Goal: Transaction & Acquisition: Download file/media

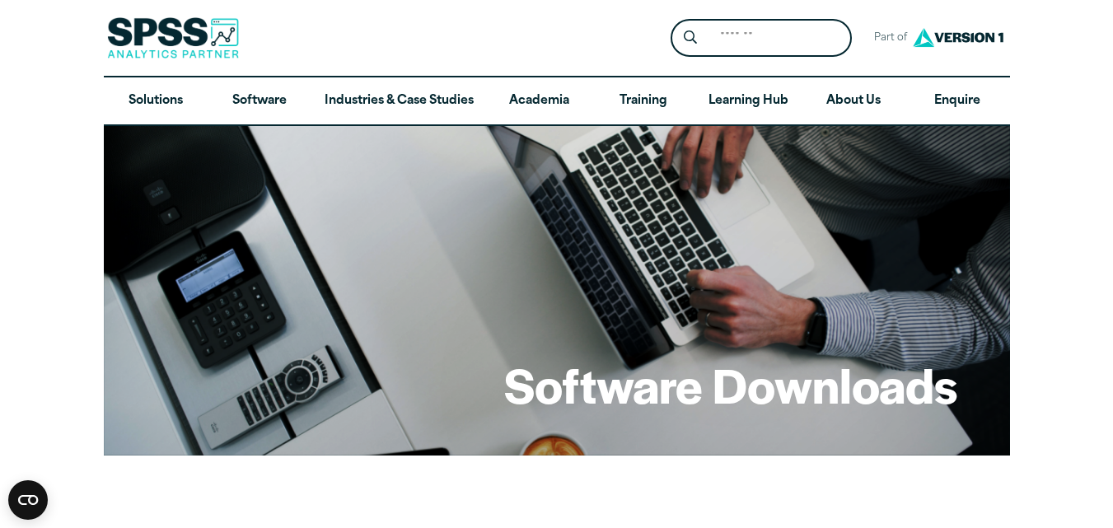
click at [791, 396] on h1 "Software Downloads" at bounding box center [730, 385] width 453 height 64
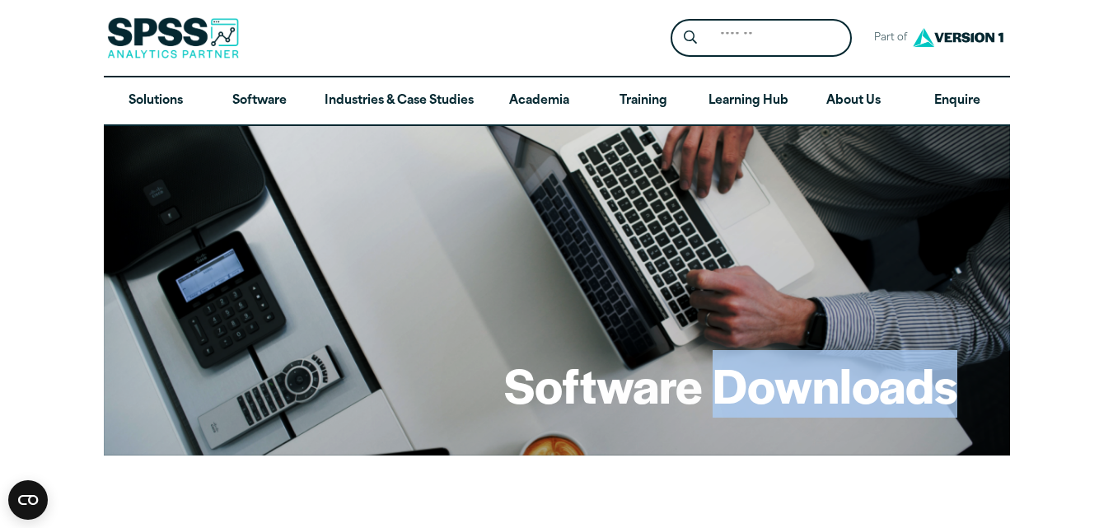
click at [790, 396] on h1 "Software Downloads" at bounding box center [730, 385] width 453 height 64
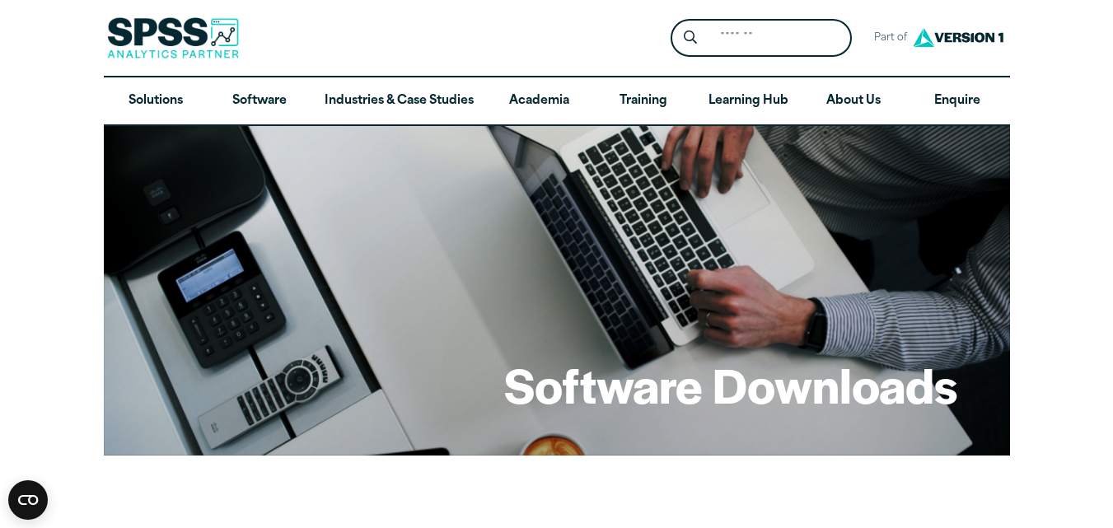
click at [692, 373] on h1 "Software Downloads" at bounding box center [730, 385] width 453 height 64
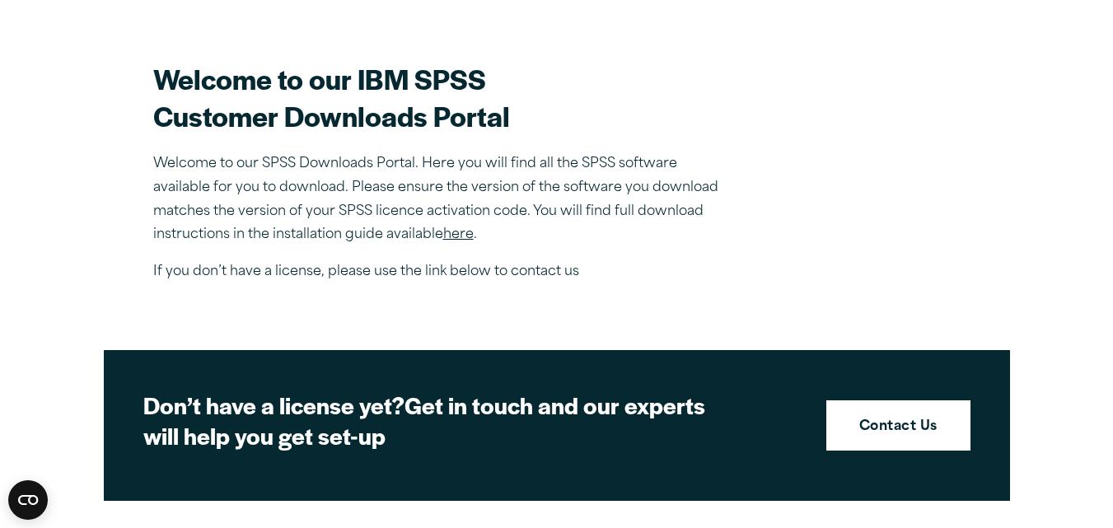
click at [461, 232] on link "here" at bounding box center [458, 234] width 30 height 13
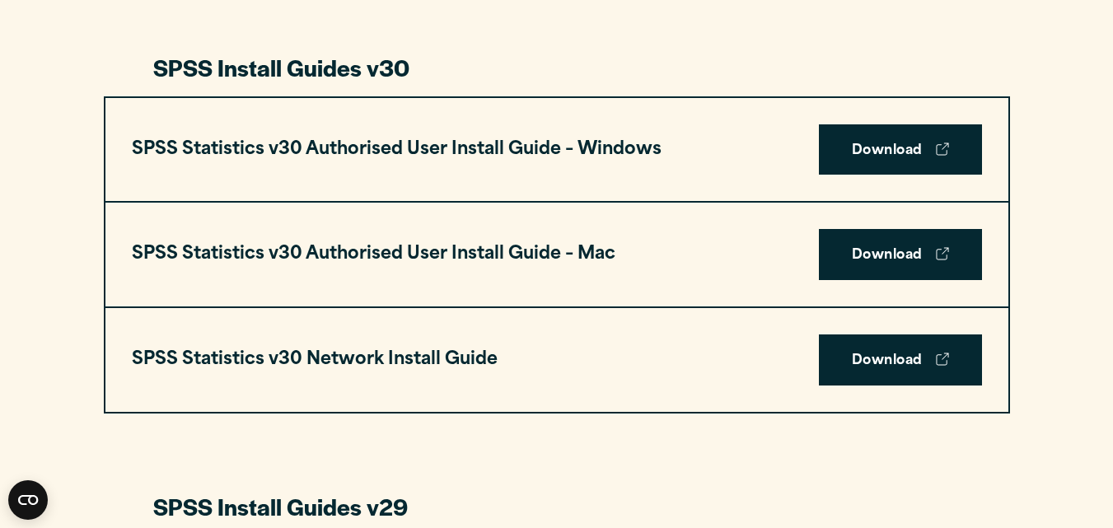
scroll to position [1168, 0]
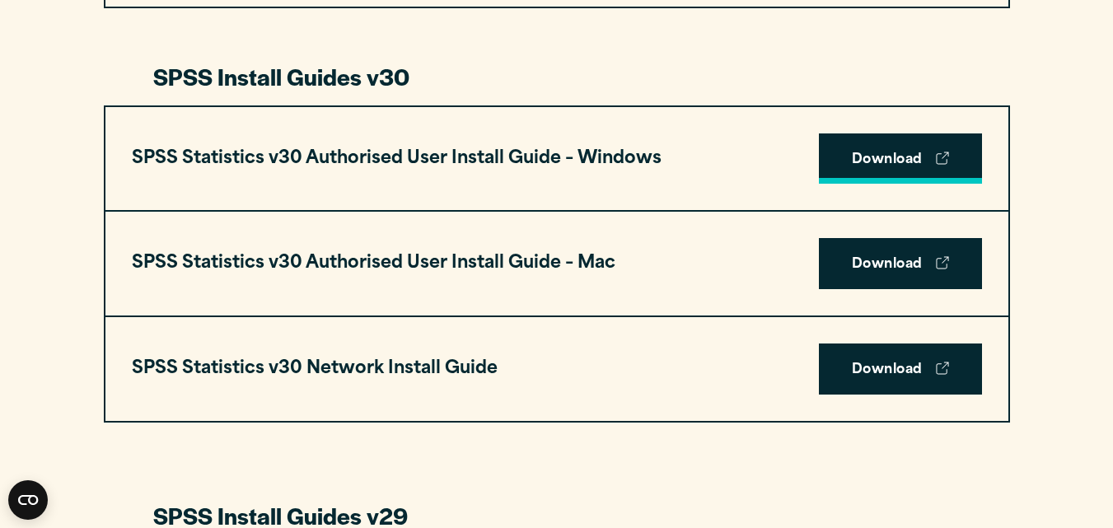
click at [937, 161] on icon at bounding box center [942, 158] width 13 height 13
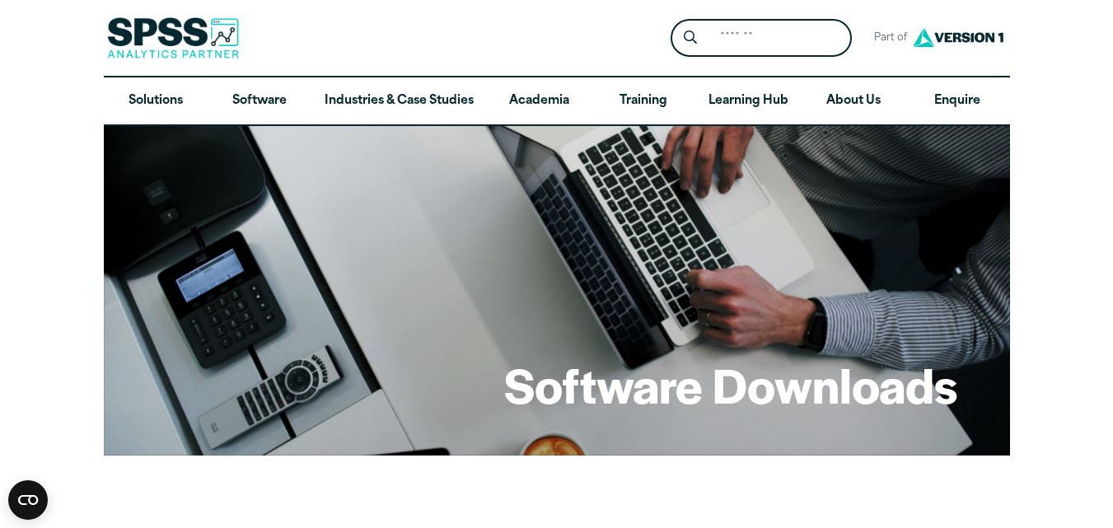
click at [893, 269] on div "Software Downloads" at bounding box center [557, 291] width 907 height 330
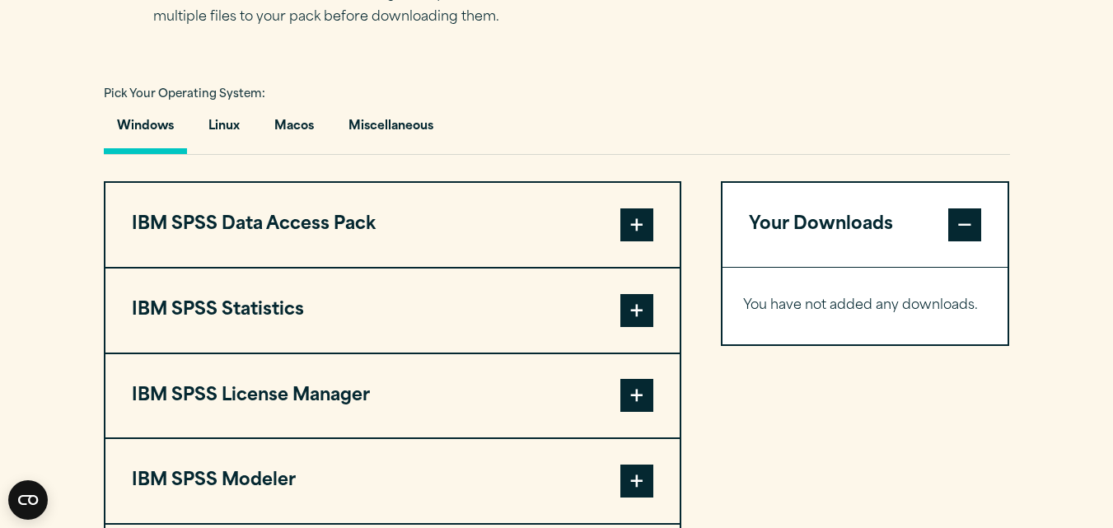
scroll to position [1187, 0]
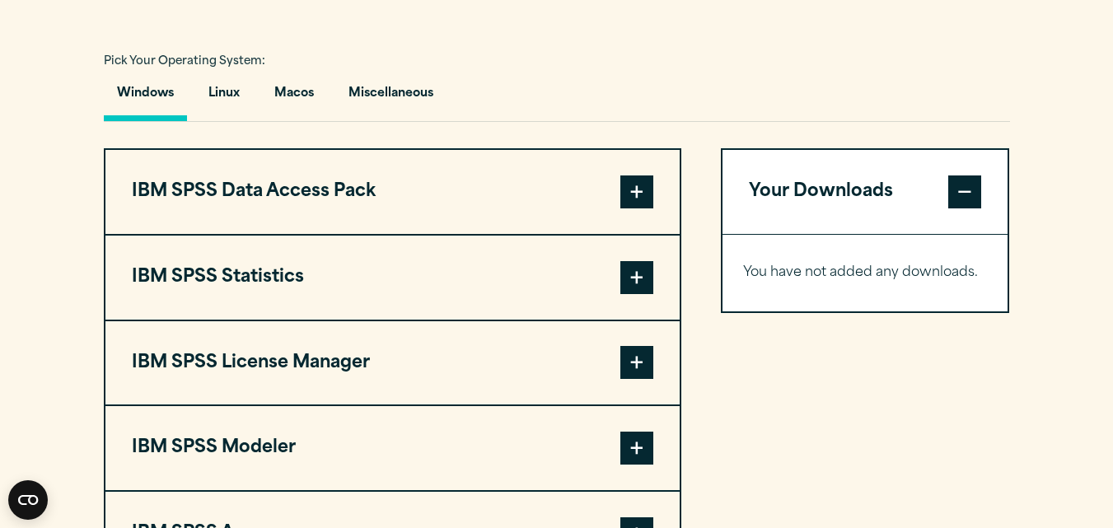
click at [628, 281] on span at bounding box center [637, 277] width 33 height 33
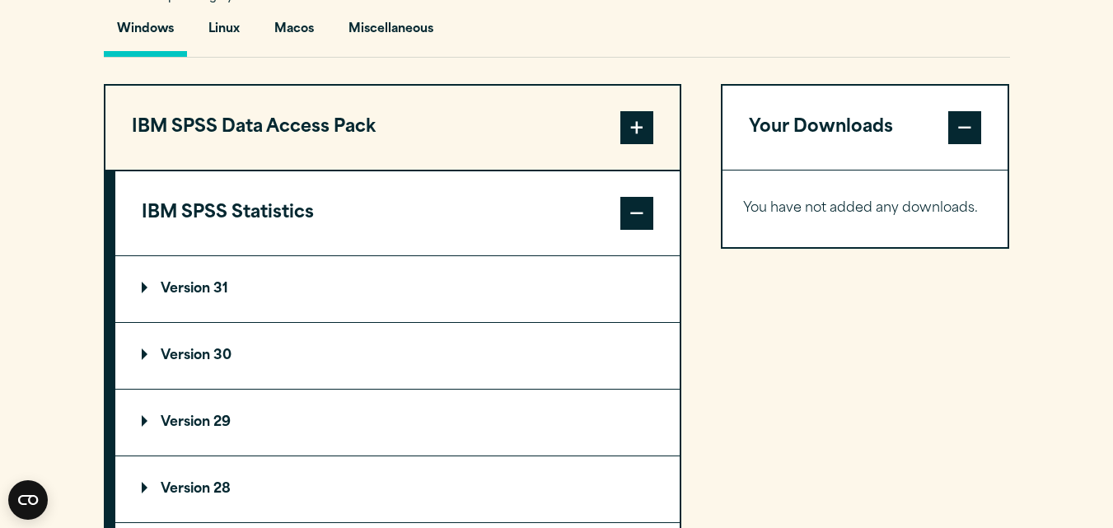
scroll to position [1253, 0]
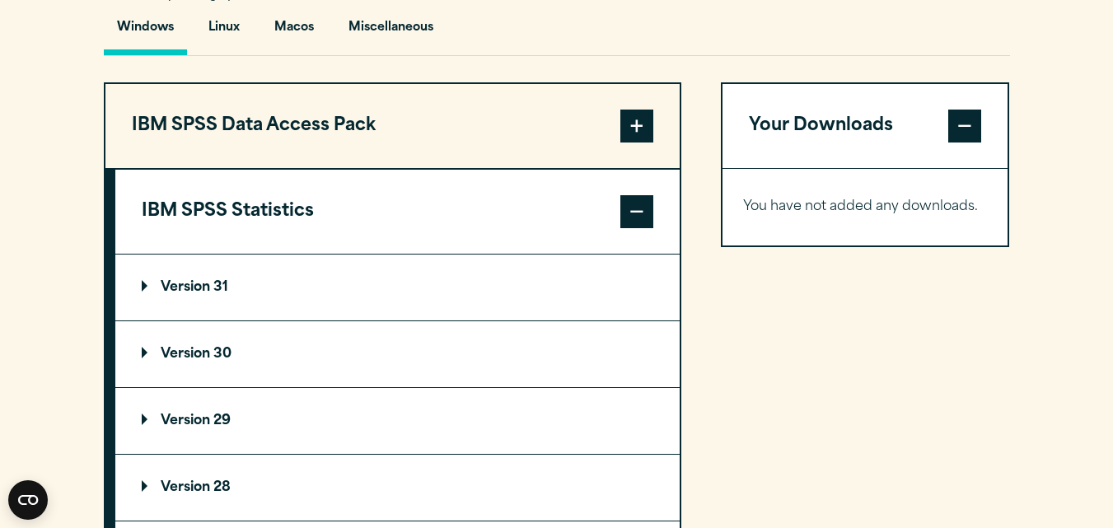
click at [204, 353] on p "Version 30" at bounding box center [187, 354] width 90 height 13
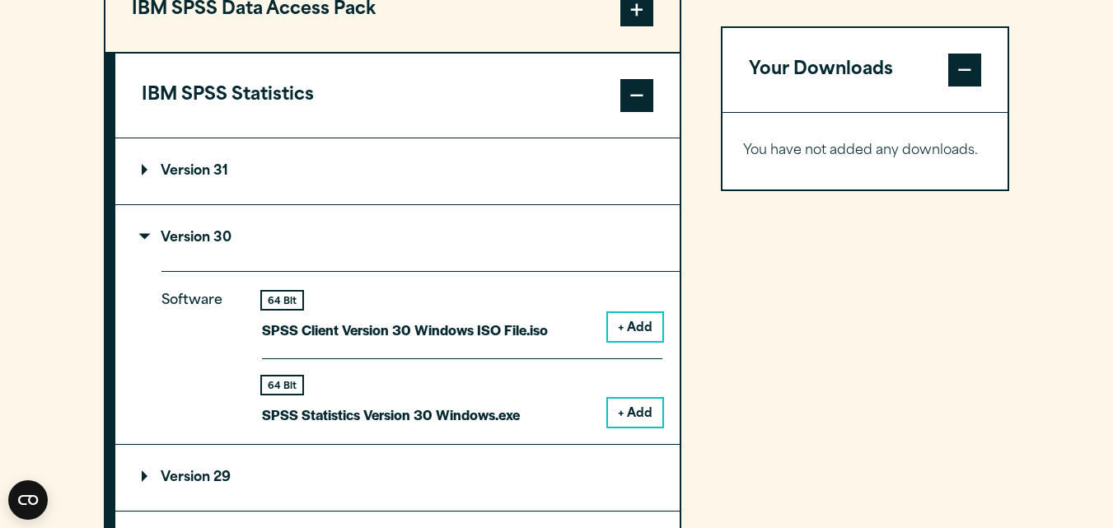
scroll to position [1450, 0]
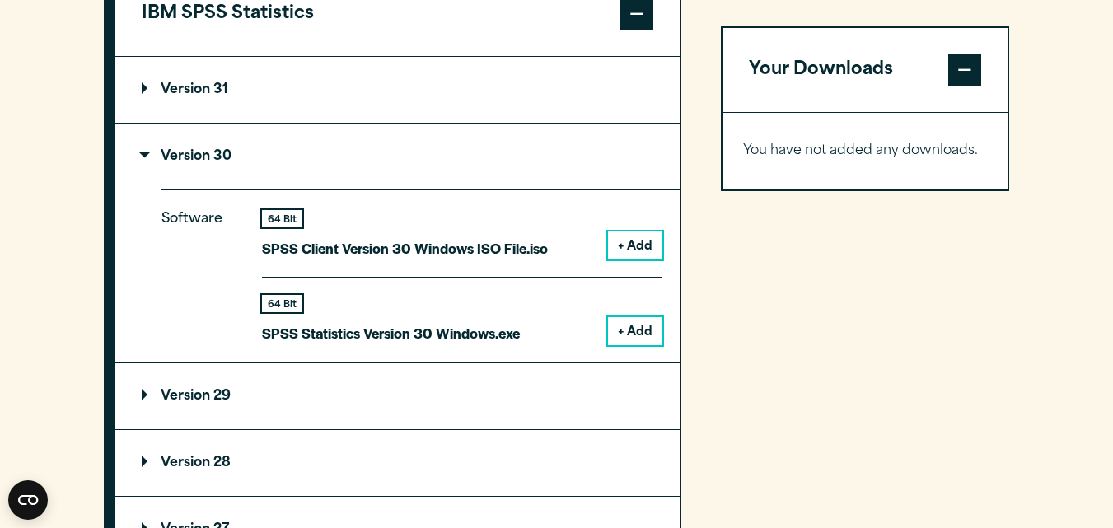
click at [635, 324] on button "+ Add" at bounding box center [635, 331] width 54 height 28
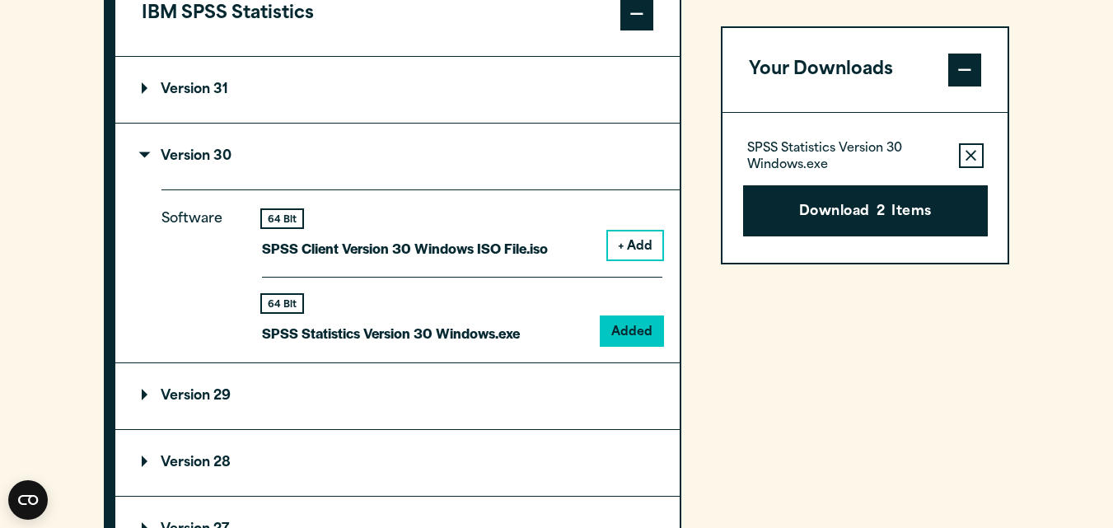
click at [955, 59] on span at bounding box center [965, 70] width 33 height 33
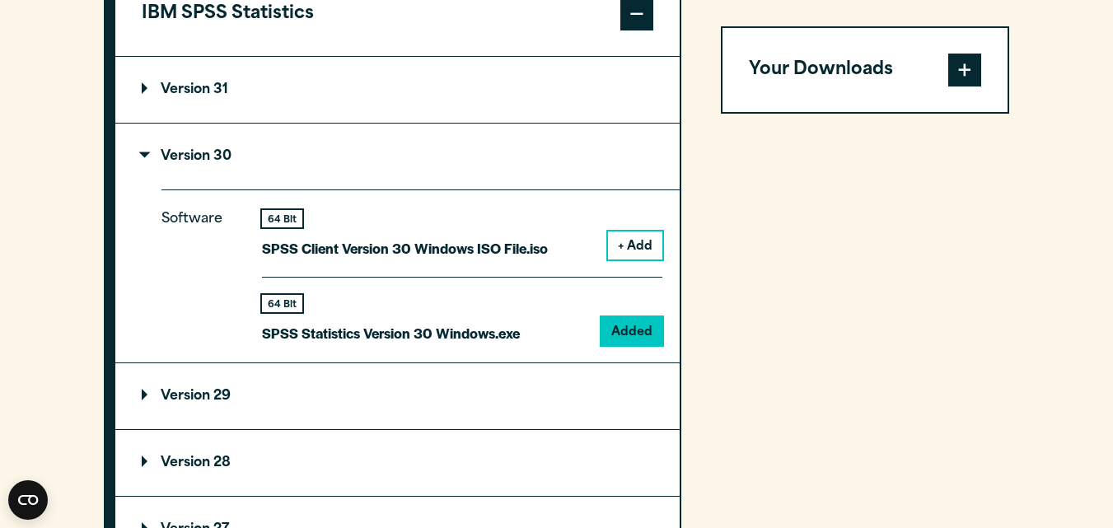
click at [567, 244] on div "64 Bit SPSS Client Version 30 Windows ISO File.iso + Add" at bounding box center [462, 244] width 401 height 68
click at [201, 159] on p "Version 30" at bounding box center [187, 156] width 90 height 13
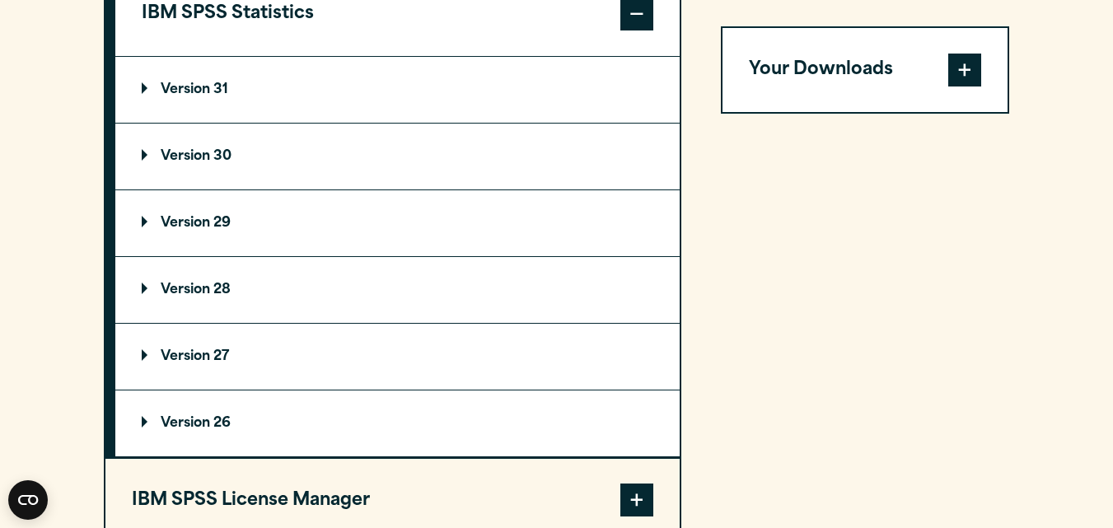
click at [201, 159] on p "Version 30" at bounding box center [187, 156] width 90 height 13
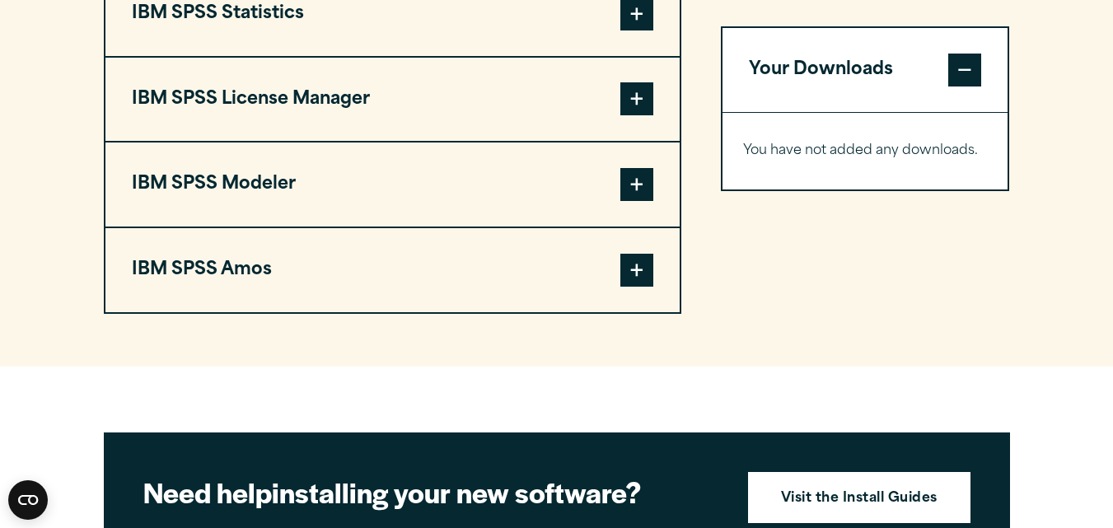
click at [633, 20] on span at bounding box center [637, 14] width 33 height 33
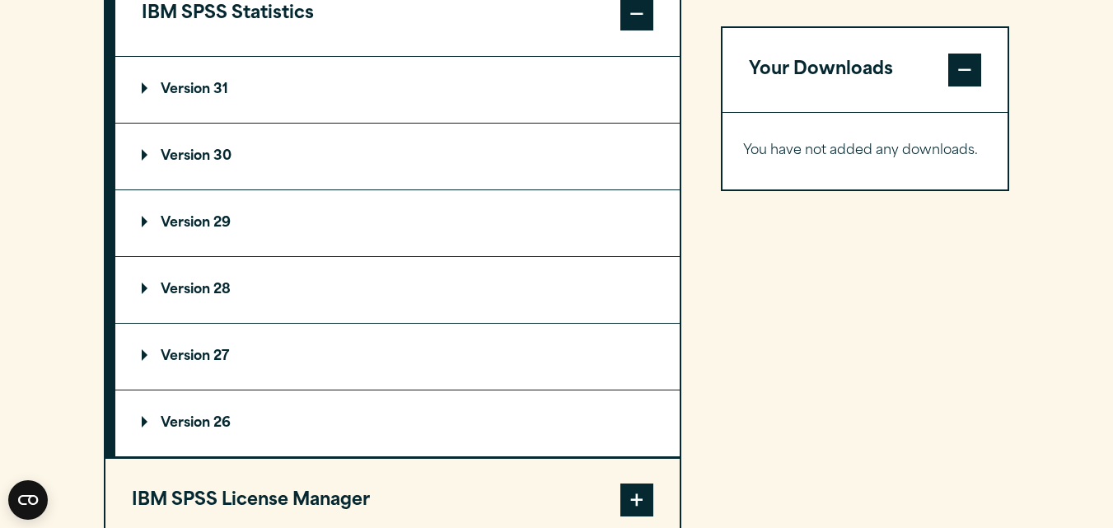
click at [291, 151] on summary "Version 30" at bounding box center [397, 157] width 565 height 66
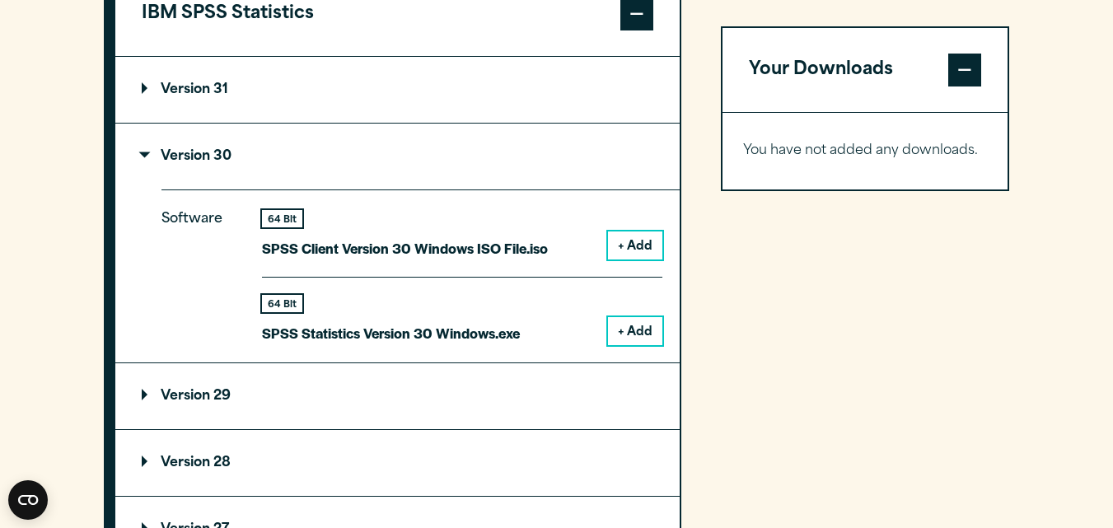
click at [633, 328] on button "+ Add" at bounding box center [635, 331] width 54 height 28
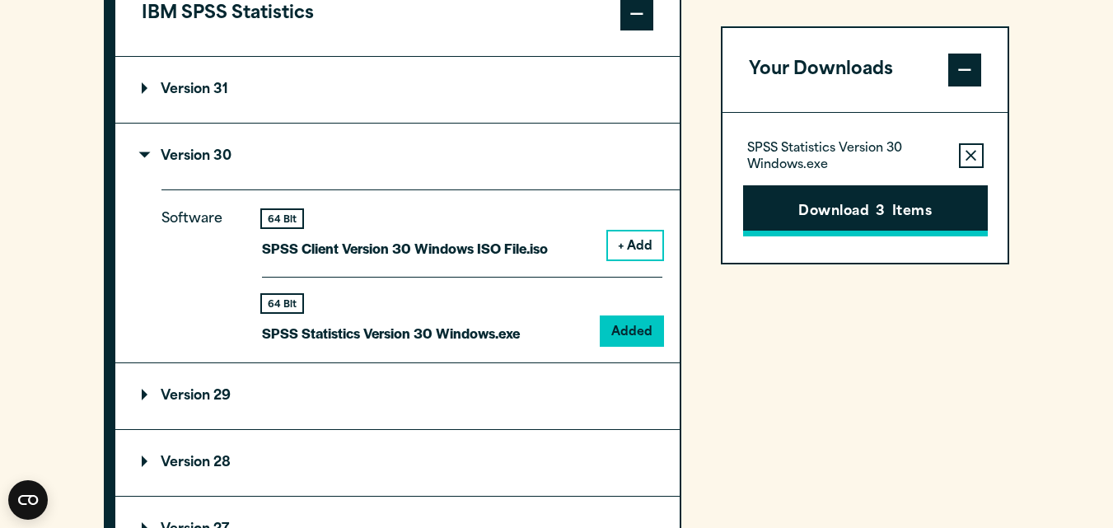
click at [930, 203] on button "Download 3 Items" at bounding box center [865, 210] width 245 height 51
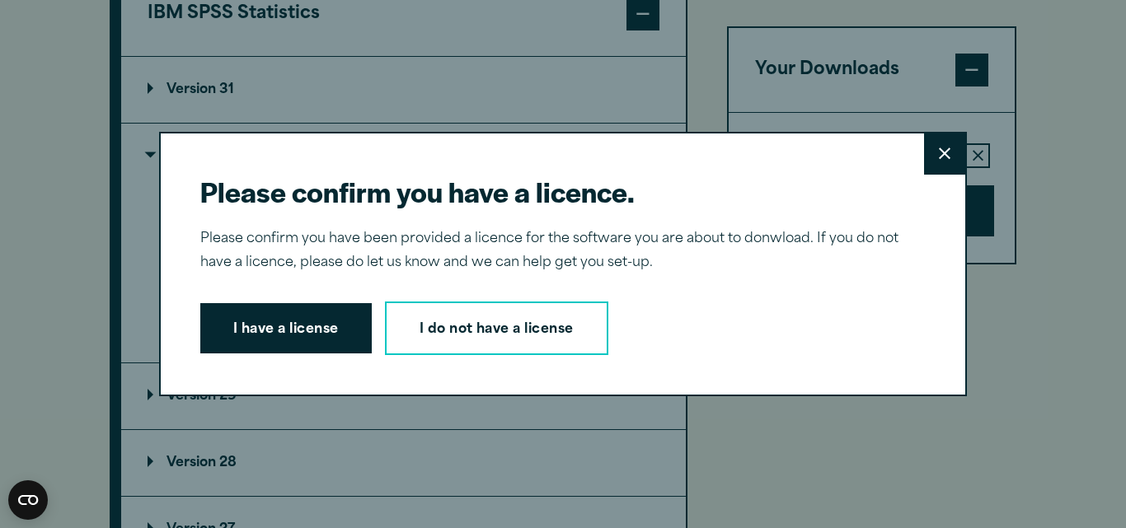
click at [328, 321] on button "I have a license" at bounding box center [285, 328] width 171 height 51
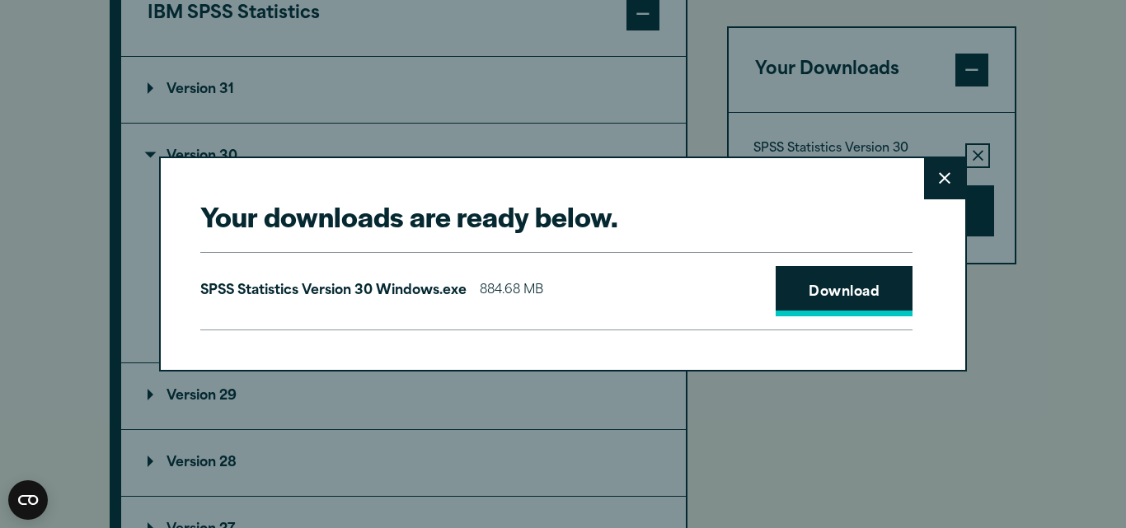
click at [804, 285] on link "Download" at bounding box center [843, 291] width 137 height 51
